Goal: Task Accomplishment & Management: Manage account settings

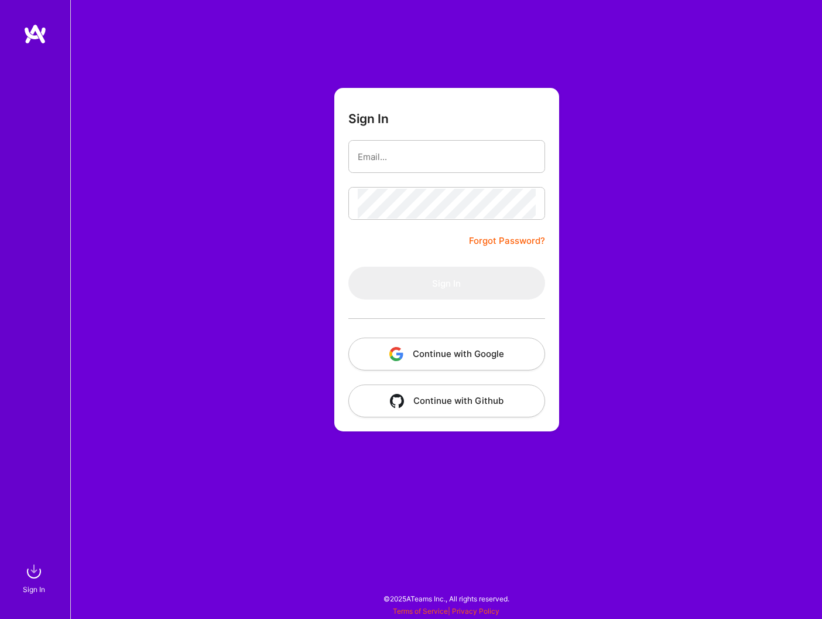
click at [423, 358] on button "Continue with Google" at bounding box center [447, 353] width 197 height 33
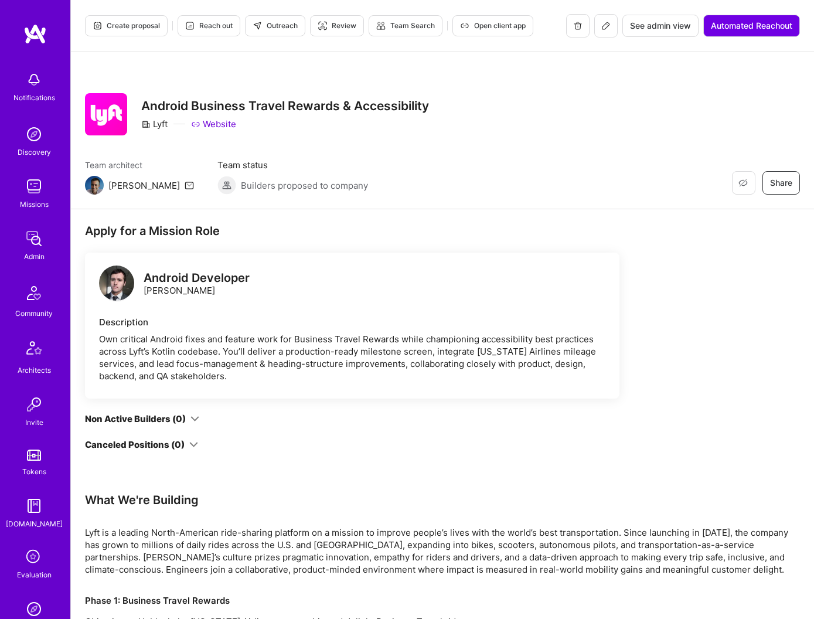
click at [642, 26] on span "See admin view" at bounding box center [660, 26] width 61 height 12
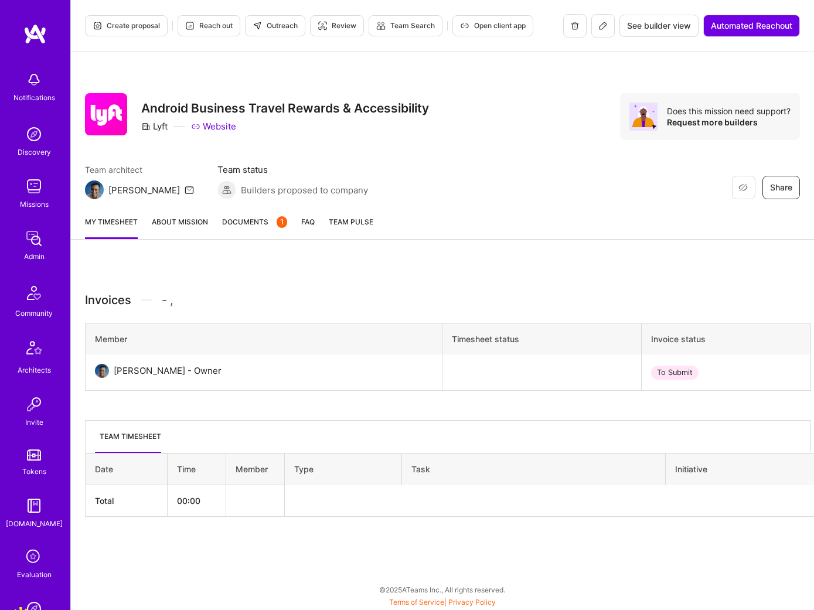
click at [604, 30] on button at bounding box center [602, 25] width 23 height 23
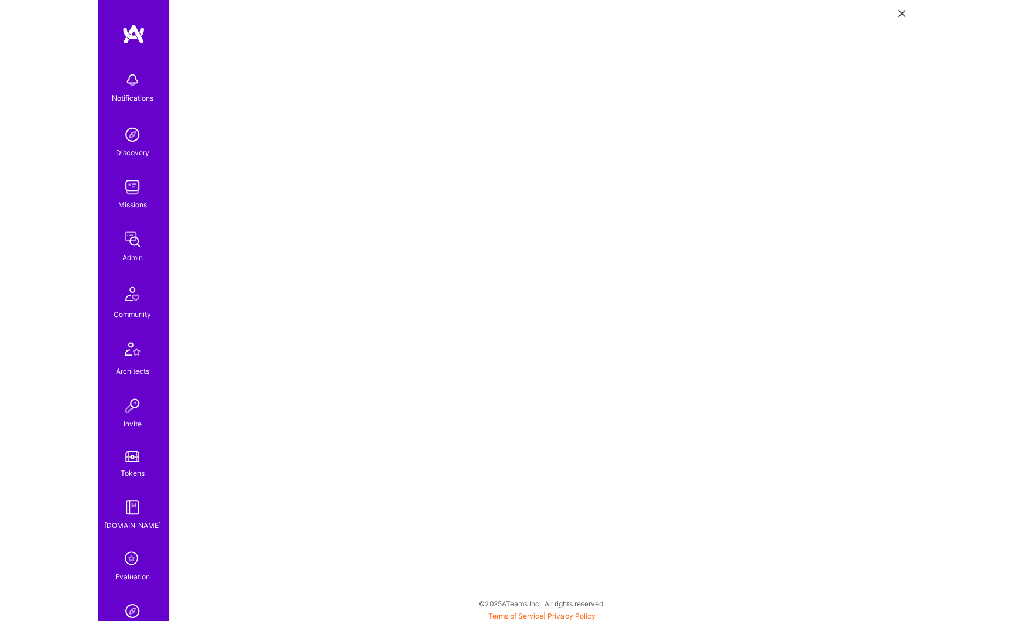
scroll to position [3, 0]
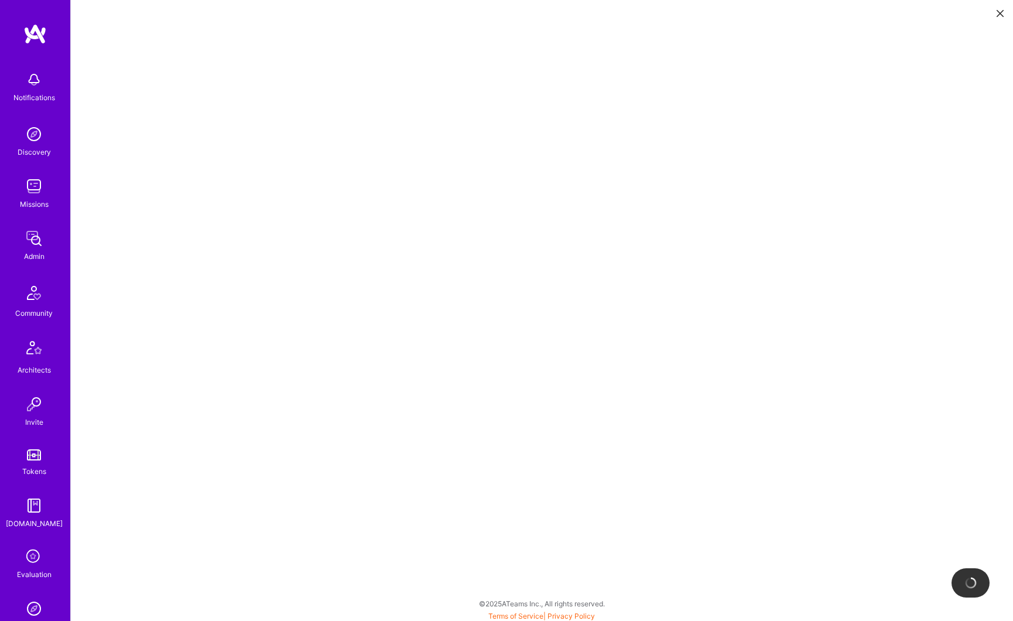
scroll to position [3, 0]
